Goal: Use online tool/utility: Utilize a website feature to perform a specific function

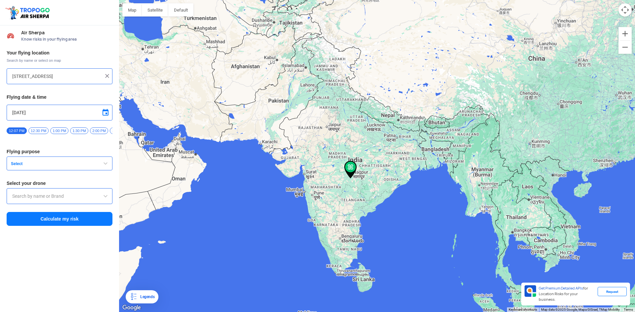
click at [24, 76] on input "[STREET_ADDRESS]" at bounding box center [57, 76] width 90 height 8
click at [366, 286] on div "To navigate, press the arrow keys." at bounding box center [377, 156] width 516 height 312
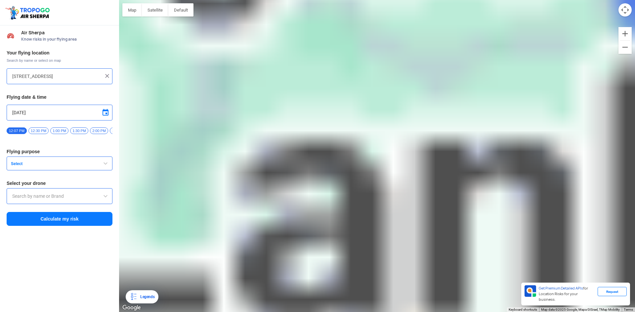
type input "Kelburne, [GEOGRAPHIC_DATA]"
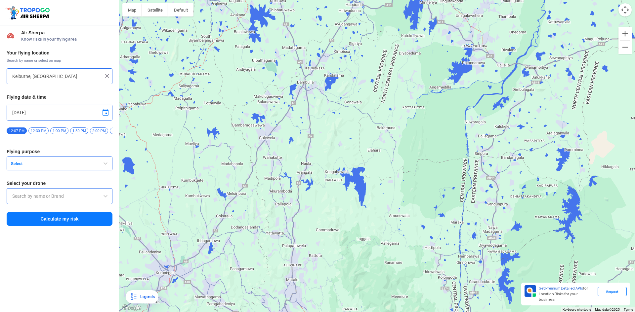
drag, startPoint x: 288, startPoint y: 137, endPoint x: 300, endPoint y: 104, distance: 35.0
click at [300, 104] on div "To navigate, press the arrow keys." at bounding box center [377, 156] width 516 height 312
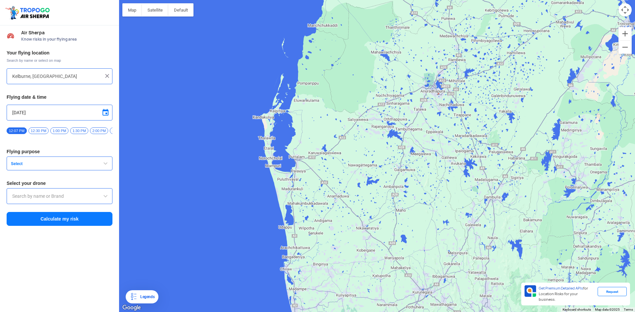
drag, startPoint x: 261, startPoint y: 226, endPoint x: 421, endPoint y: 164, distance: 171.5
click at [421, 164] on div "To navigate, press the arrow keys." at bounding box center [377, 156] width 516 height 312
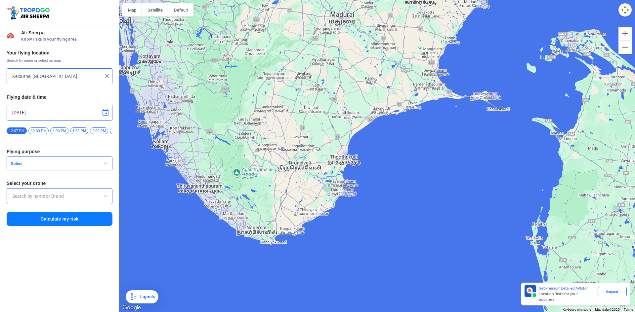
drag, startPoint x: 450, startPoint y: 101, endPoint x: 504, endPoint y: 94, distance: 54.0
click at [504, 94] on div "To navigate, press the arrow keys." at bounding box center [377, 156] width 516 height 312
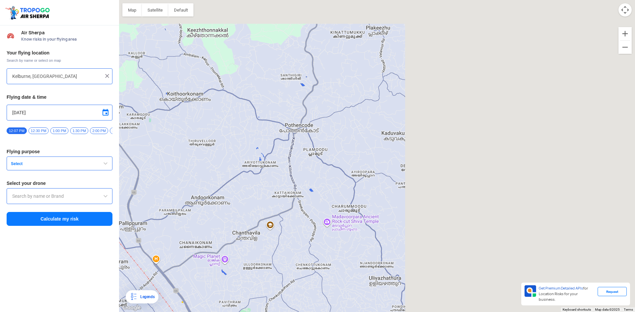
drag, startPoint x: 432, startPoint y: 163, endPoint x: 175, endPoint y: 271, distance: 279.5
click at [177, 272] on div "To navigate, press the arrow keys." at bounding box center [377, 156] width 516 height 312
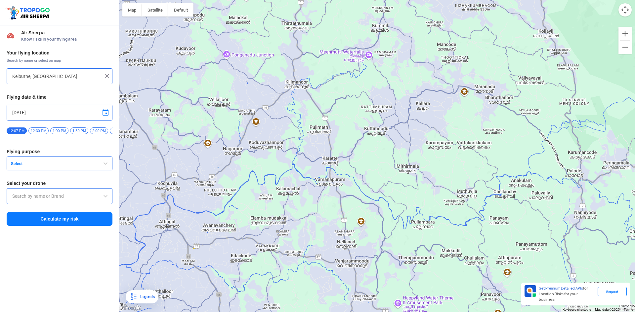
drag, startPoint x: 268, startPoint y: 63, endPoint x: 400, endPoint y: 317, distance: 286.5
click at [400, 307] on html "Location Risk Score Air Sherpa Know risks in your flying area Your flying locat…" at bounding box center [317, 156] width 635 height 312
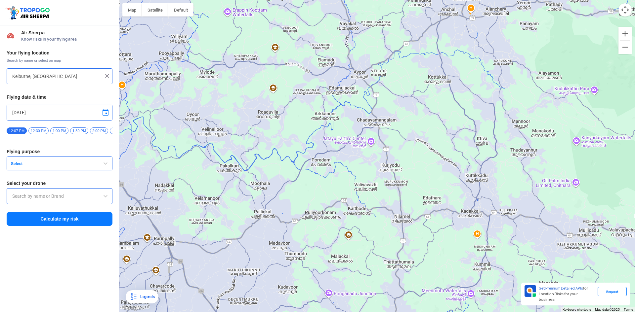
drag, startPoint x: 376, startPoint y: 237, endPoint x: 387, endPoint y: 328, distance: 91.2
click at [387, 307] on html "Location Risk Score Air Sherpa Know risks in your flying area Your flying locat…" at bounding box center [317, 156] width 635 height 312
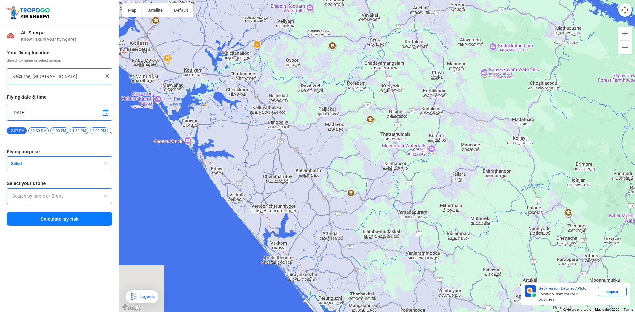
drag, startPoint x: 237, startPoint y: 255, endPoint x: 256, endPoint y: 129, distance: 127.7
click at [256, 129] on div "To navigate, press the arrow keys." at bounding box center [377, 156] width 516 height 312
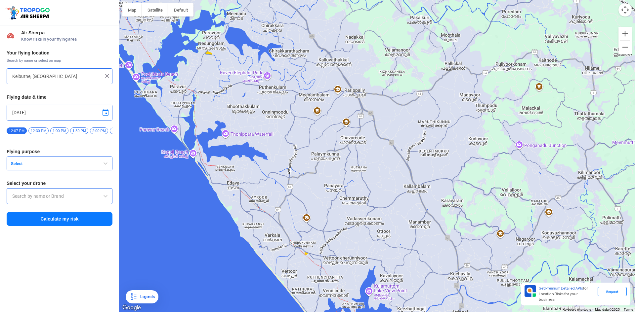
drag, startPoint x: 322, startPoint y: 95, endPoint x: 431, endPoint y: 93, distance: 109.1
click at [506, 118] on div "To navigate, press the arrow keys." at bounding box center [377, 156] width 516 height 312
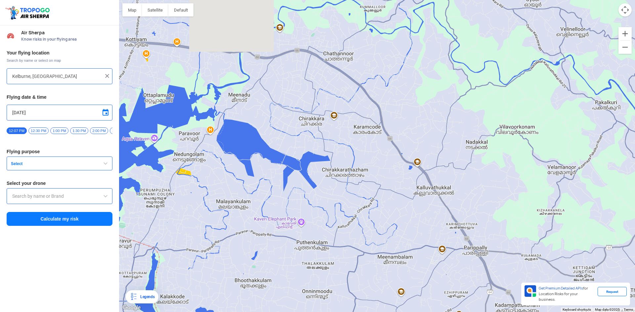
drag, startPoint x: 409, startPoint y: 69, endPoint x: 514, endPoint y: 200, distance: 168.4
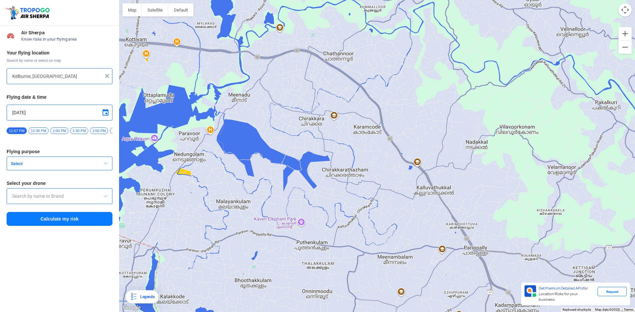
click at [514, 200] on div "To navigate, press the arrow keys." at bounding box center [377, 156] width 516 height 312
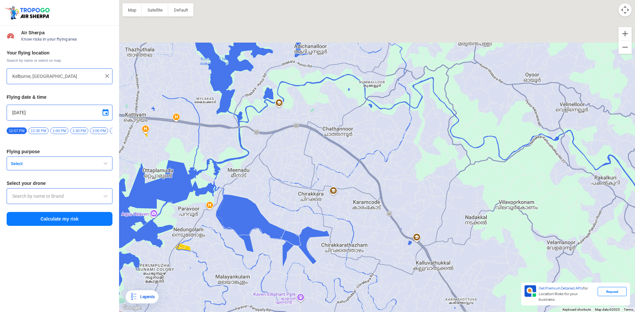
drag, startPoint x: 346, startPoint y: 129, endPoint x: 343, endPoint y: 226, distance: 96.9
click at [343, 226] on div "To navigate, press the arrow keys." at bounding box center [377, 156] width 516 height 312
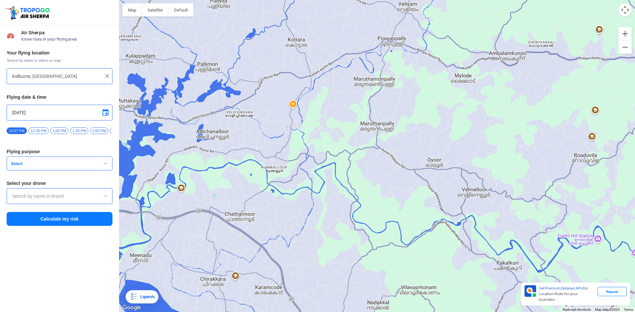
drag, startPoint x: 438, startPoint y: 193, endPoint x: 377, endPoint y: 215, distance: 64.6
click at [377, 215] on div "To navigate, press the arrow keys." at bounding box center [377, 156] width 516 height 312
click at [107, 75] on img at bounding box center [107, 76] width 7 height 7
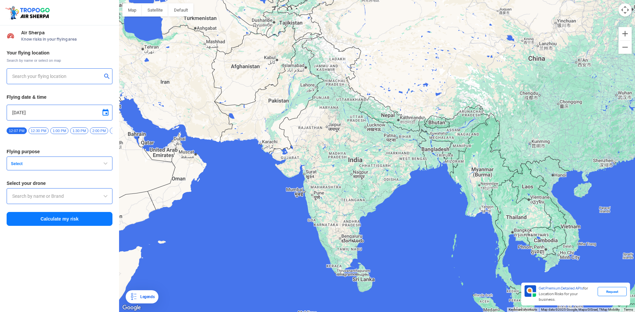
click at [55, 76] on input "text" at bounding box center [57, 76] width 90 height 8
type input "[STREET_ADDRESS]"
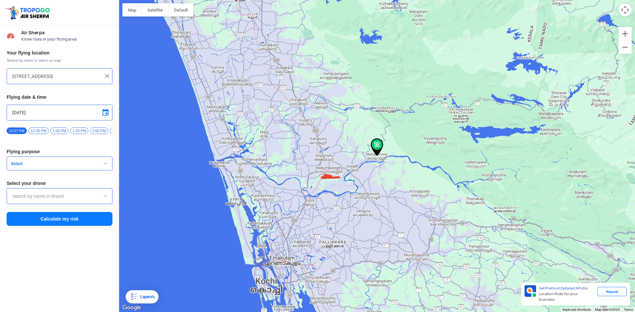
click at [41, 131] on span "12:30 PM" at bounding box center [38, 131] width 20 height 7
click at [55, 131] on span "1:00 PM" at bounding box center [59, 131] width 18 height 7
click at [67, 131] on span "1:00 PM" at bounding box center [59, 131] width 18 height 7
click at [16, 131] on span "12:07 PM" at bounding box center [17, 131] width 20 height 7
click at [39, 163] on button "Select" at bounding box center [60, 164] width 106 height 14
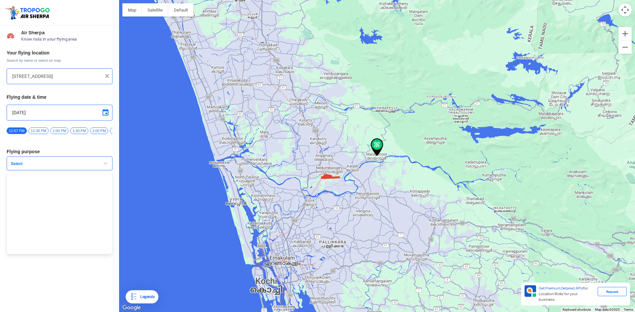
click at [105, 168] on span "button" at bounding box center [106, 164] width 8 height 8
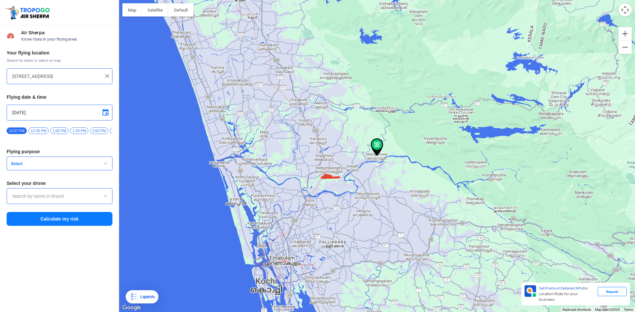
click at [101, 200] on input "text" at bounding box center [59, 196] width 95 height 8
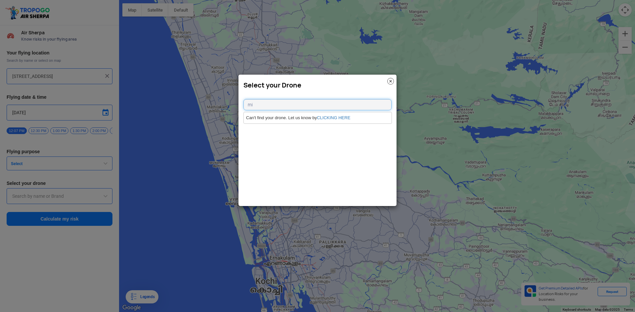
type input "m"
type input "d"
type input "j"
type input "dji mini 4 pro"
click at [334, 119] on link "CLICKING HERE" at bounding box center [333, 117] width 33 height 5
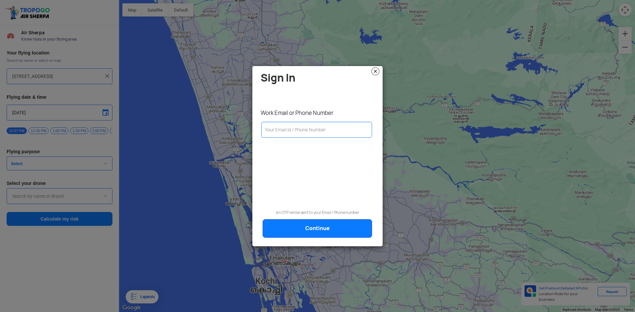
click at [378, 72] on img at bounding box center [375, 71] width 8 height 8
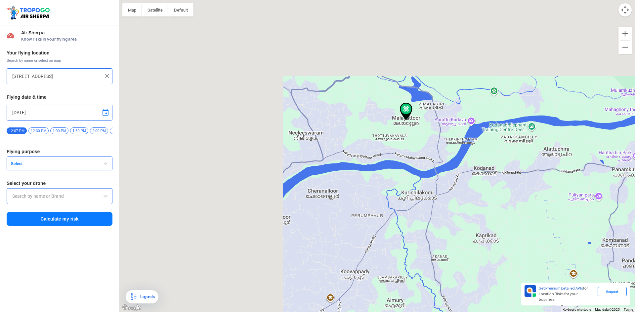
drag, startPoint x: 267, startPoint y: 131, endPoint x: 478, endPoint y: 261, distance: 248.3
click at [478, 261] on div "To navigate, press the arrow keys." at bounding box center [377, 156] width 516 height 312
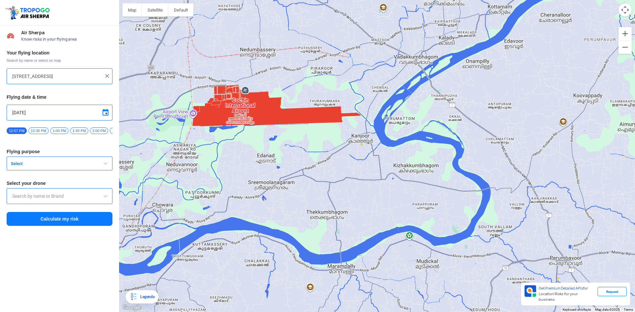
drag, startPoint x: 299, startPoint y: 250, endPoint x: 525, endPoint y: 65, distance: 292.4
click at [525, 65] on div "To navigate, press the arrow keys." at bounding box center [377, 156] width 516 height 312
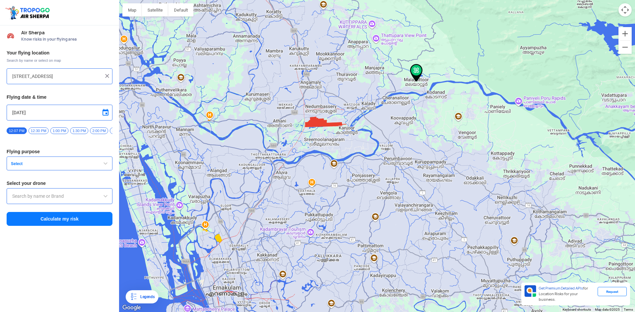
click at [106, 77] on img at bounding box center [107, 76] width 7 height 7
